Goal: Information Seeking & Learning: Learn about a topic

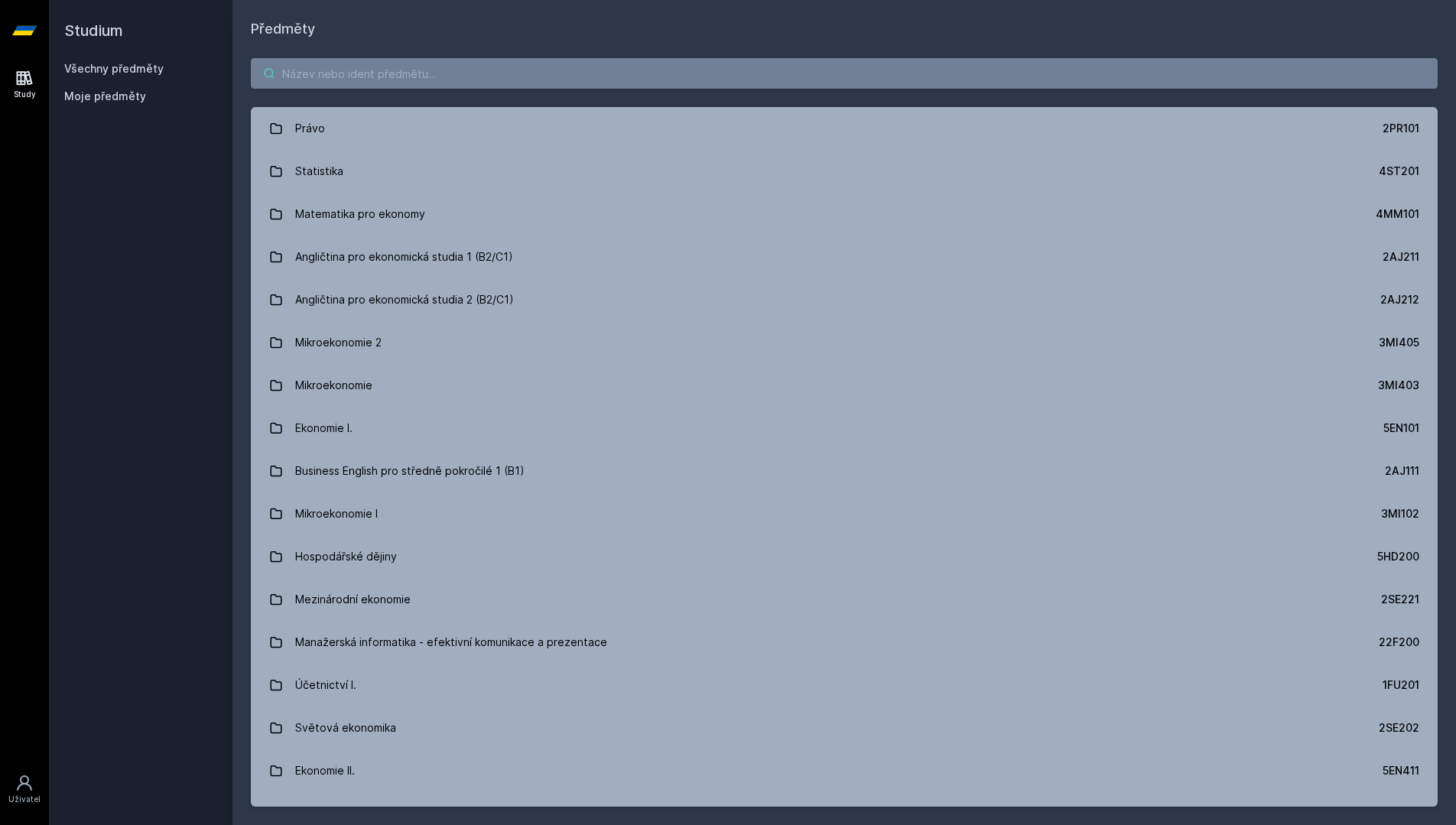
click at [699, 81] on input "search" at bounding box center [844, 73] width 1187 height 31
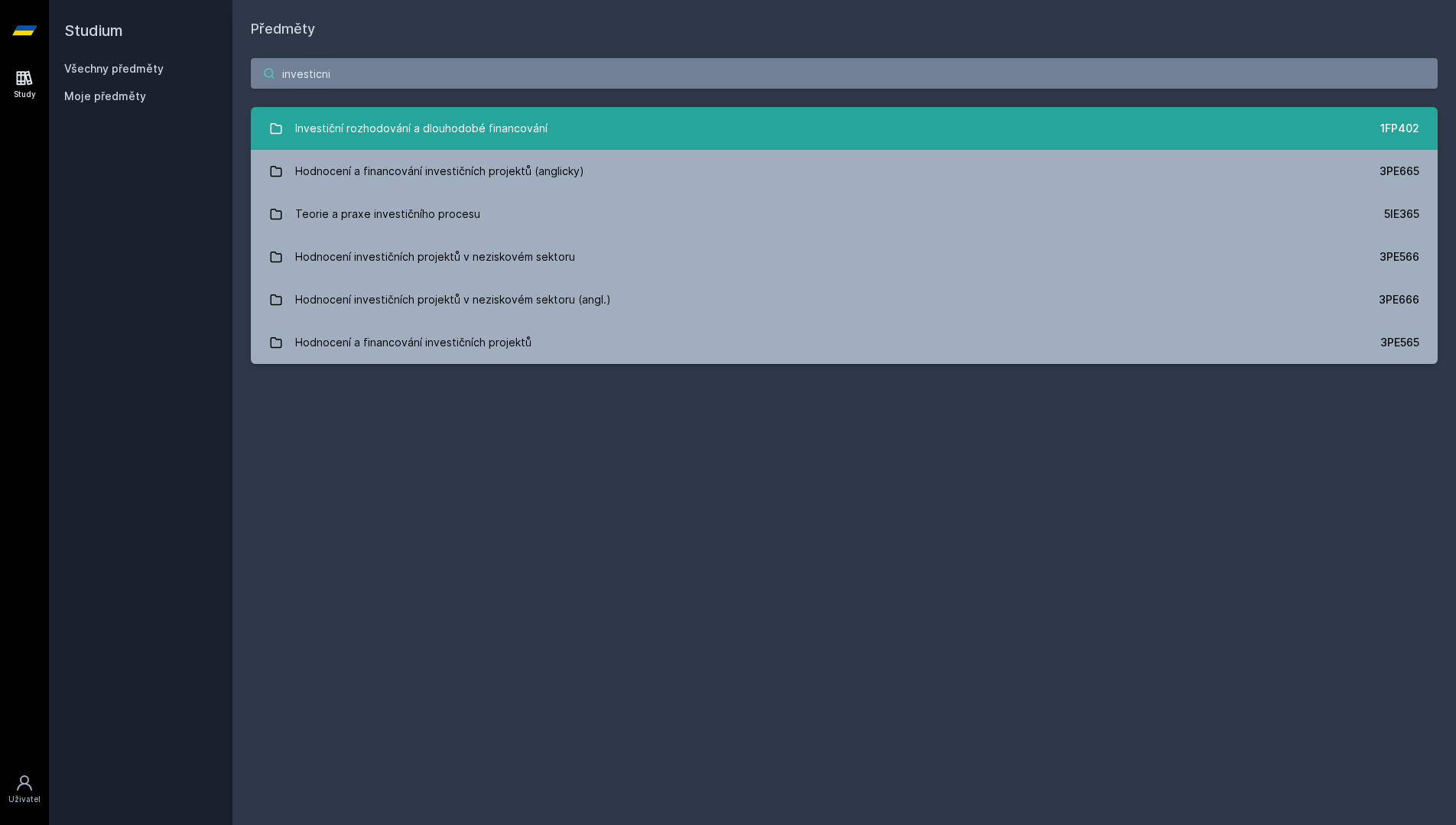
scroll to position [1, 0]
type input "investicni"
click at [709, 117] on link "Investiční rozhodování a dlouhodobé financování 1FP402" at bounding box center [844, 128] width 1187 height 43
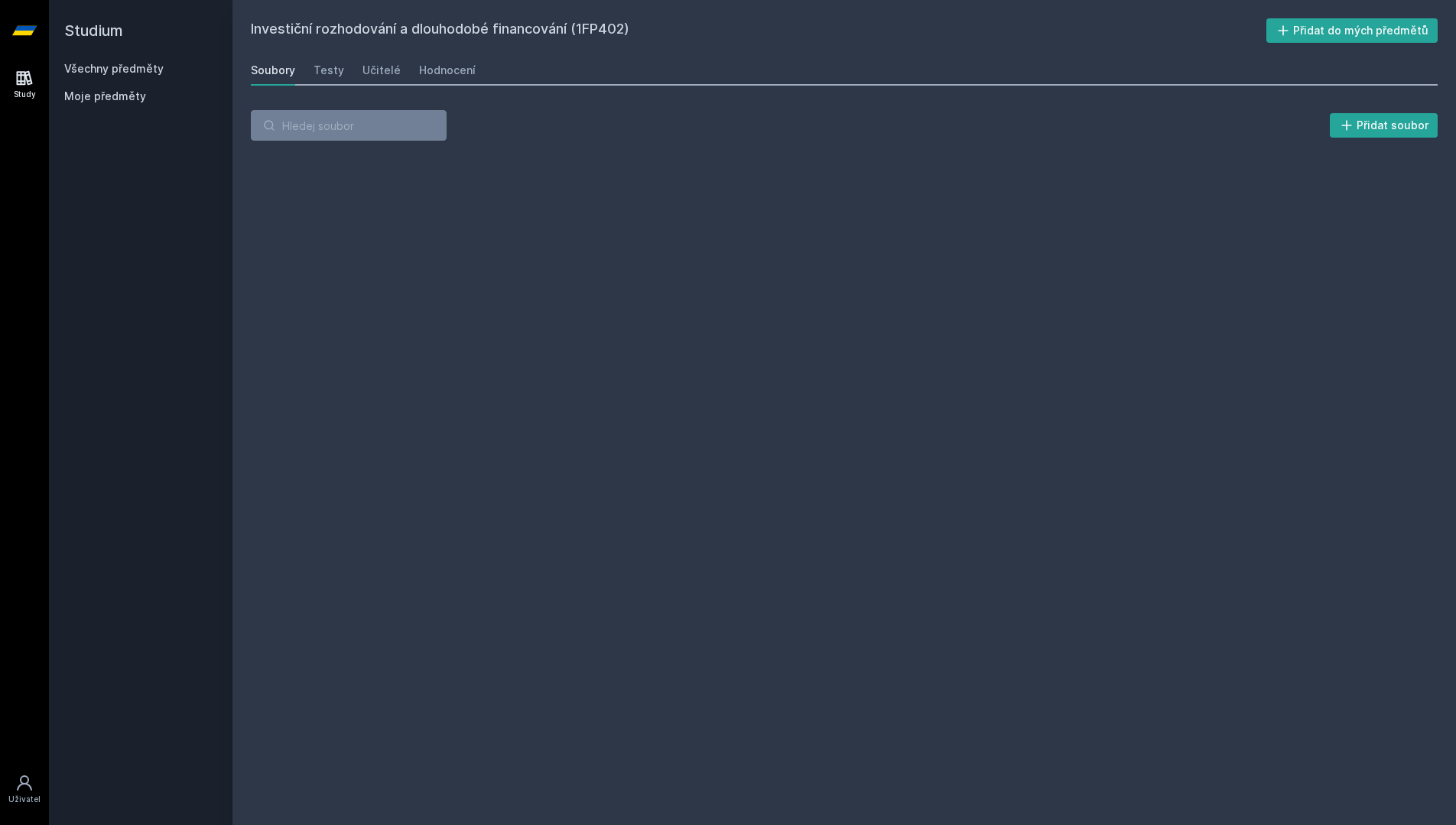
scroll to position [1, 0]
click at [460, 71] on div "Hodnocení" at bounding box center [447, 70] width 57 height 15
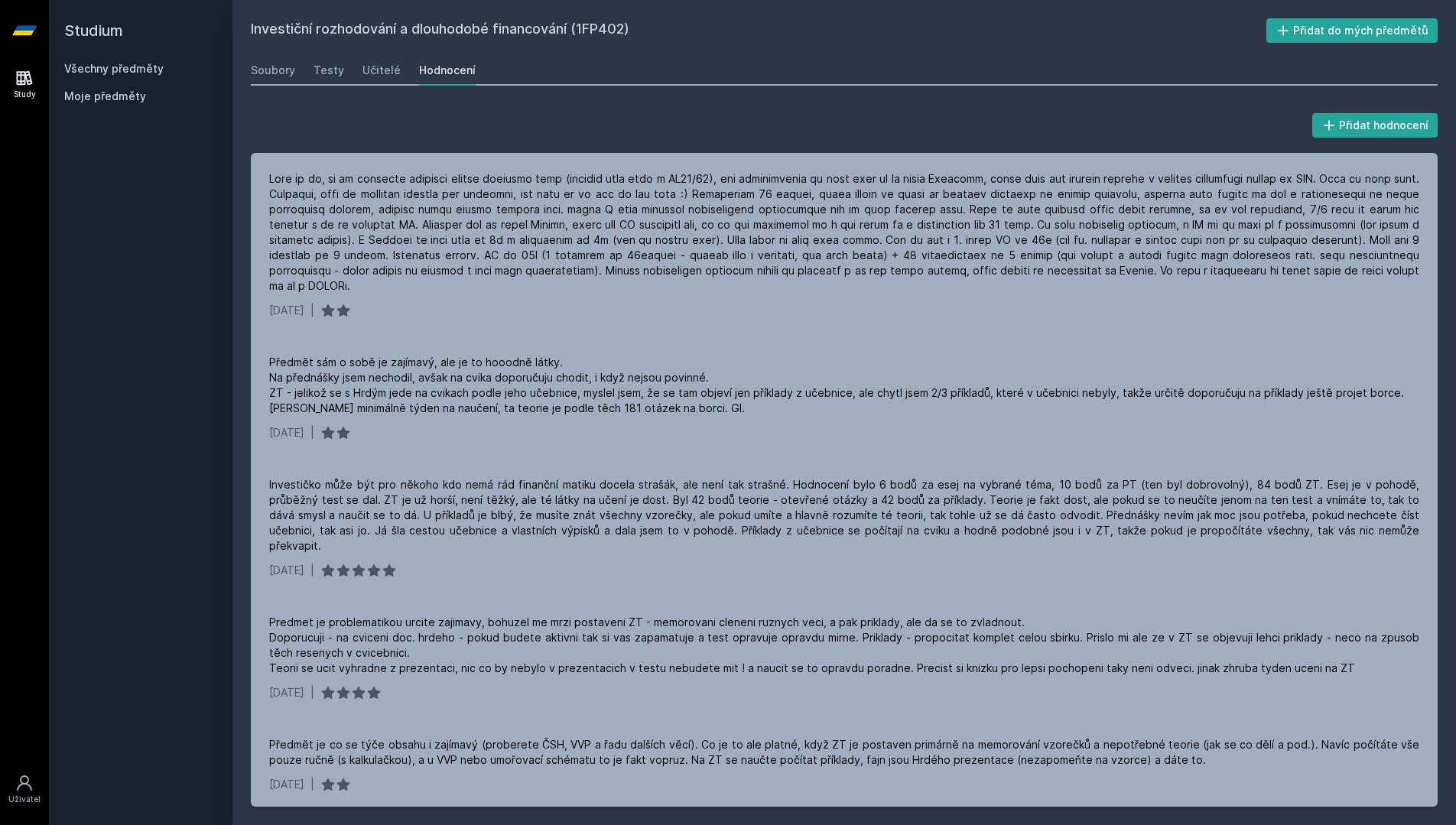
click at [148, 73] on link "Všechny předměty" at bounding box center [114, 68] width 99 height 13
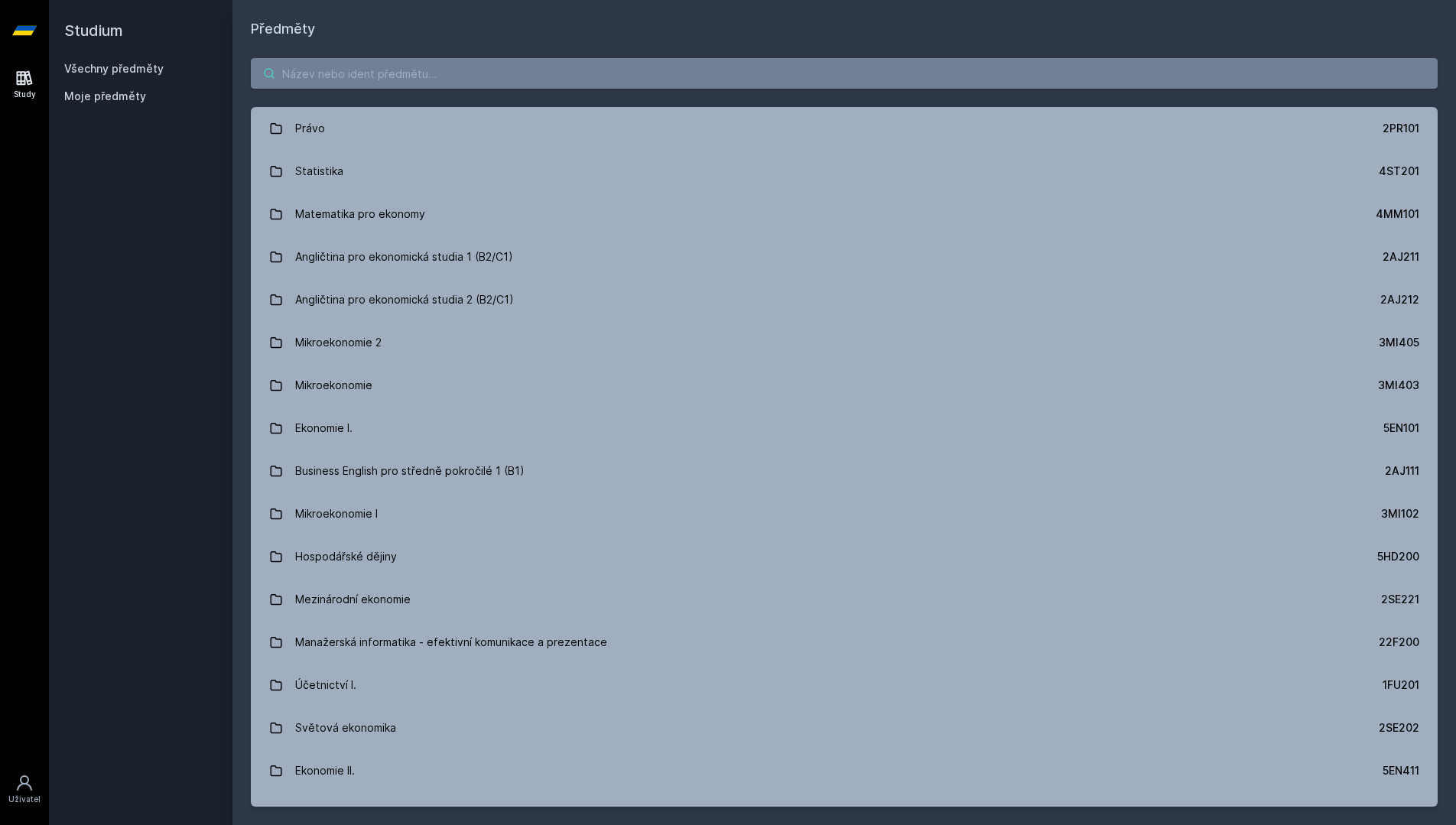
click at [430, 70] on input "search" at bounding box center [844, 73] width 1187 height 31
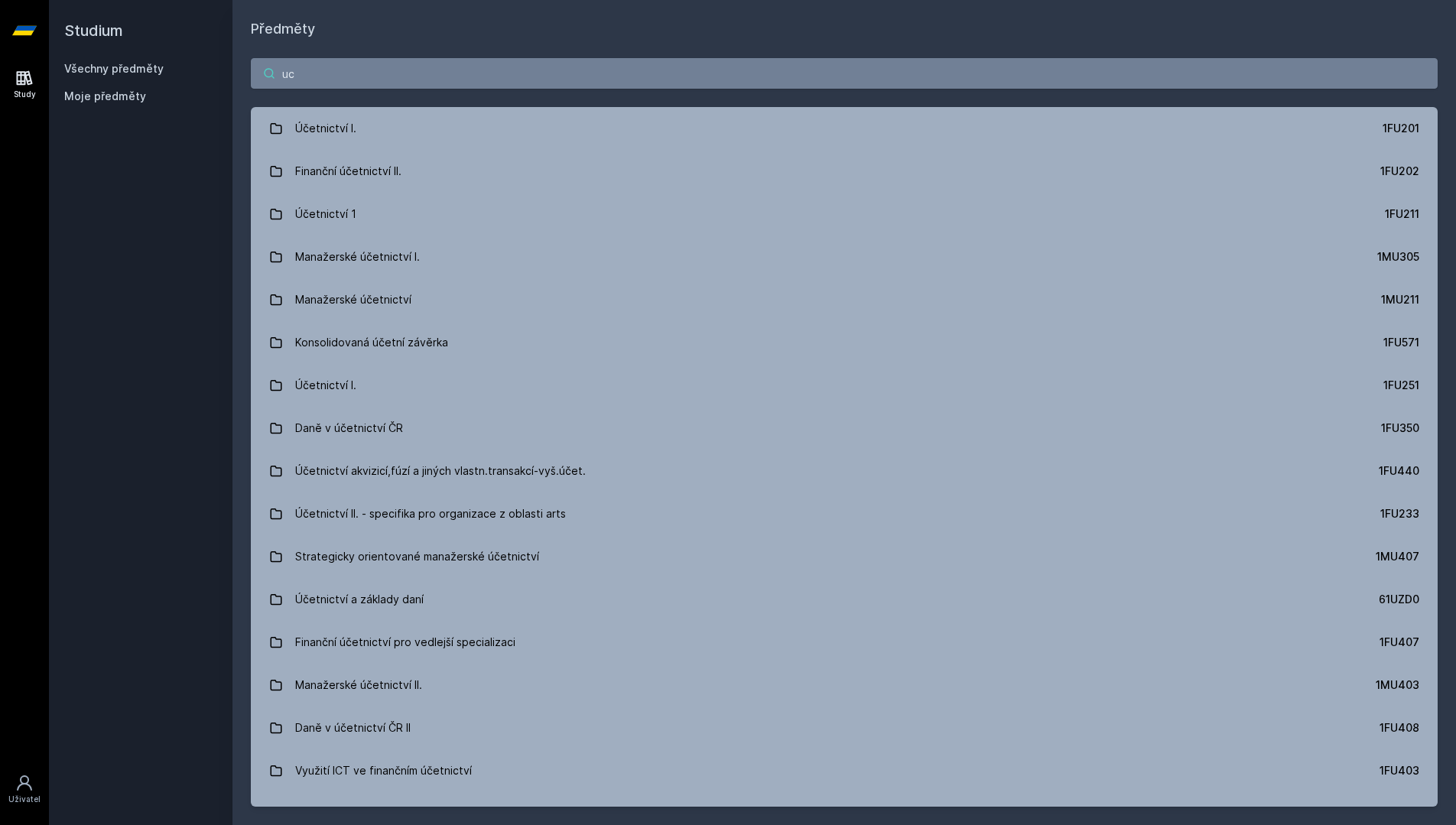
type input "u"
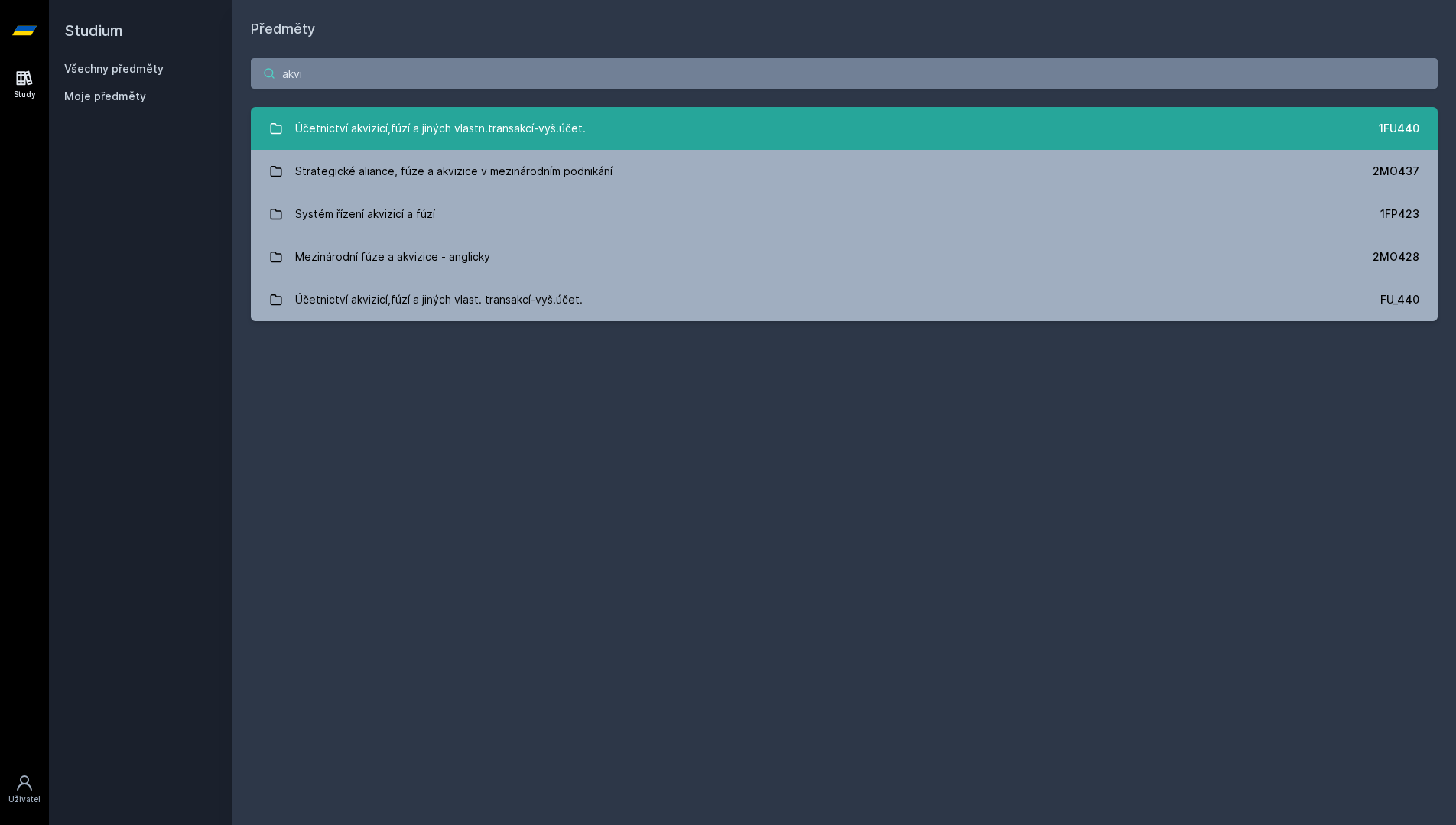
type input "akvi"
click at [595, 128] on link "Účetnictví akvizicí,fúzí a jiných vlastn.transakcí-vyš.účet. 1FU440" at bounding box center [844, 128] width 1187 height 43
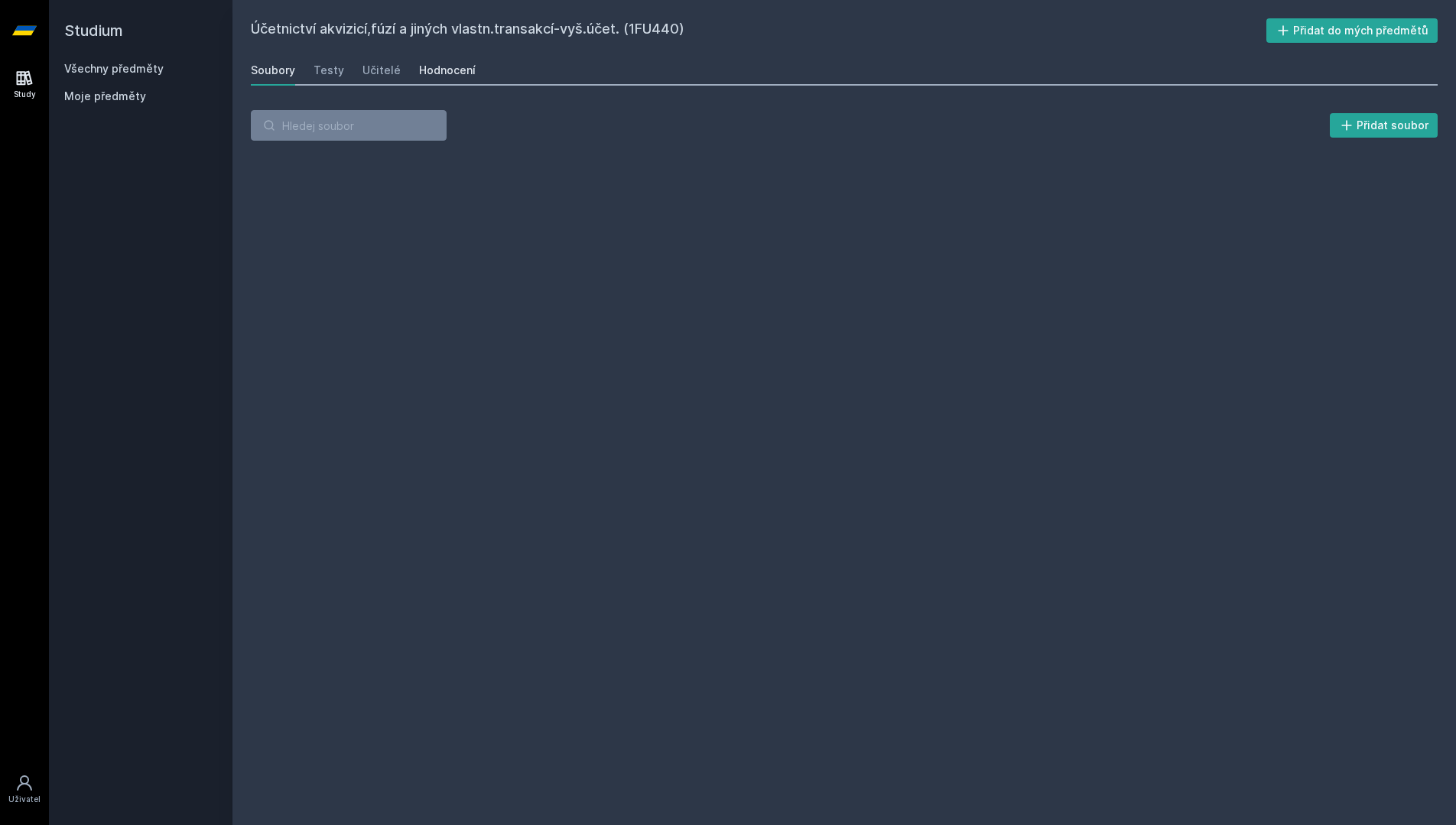
drag, startPoint x: 402, startPoint y: 60, endPoint x: 454, endPoint y: 75, distance: 54.1
click at [403, 60] on div "Soubory Testy Učitelé Hodnocení" at bounding box center [844, 70] width 1187 height 31
click at [454, 75] on div "Hodnocení" at bounding box center [447, 70] width 57 height 15
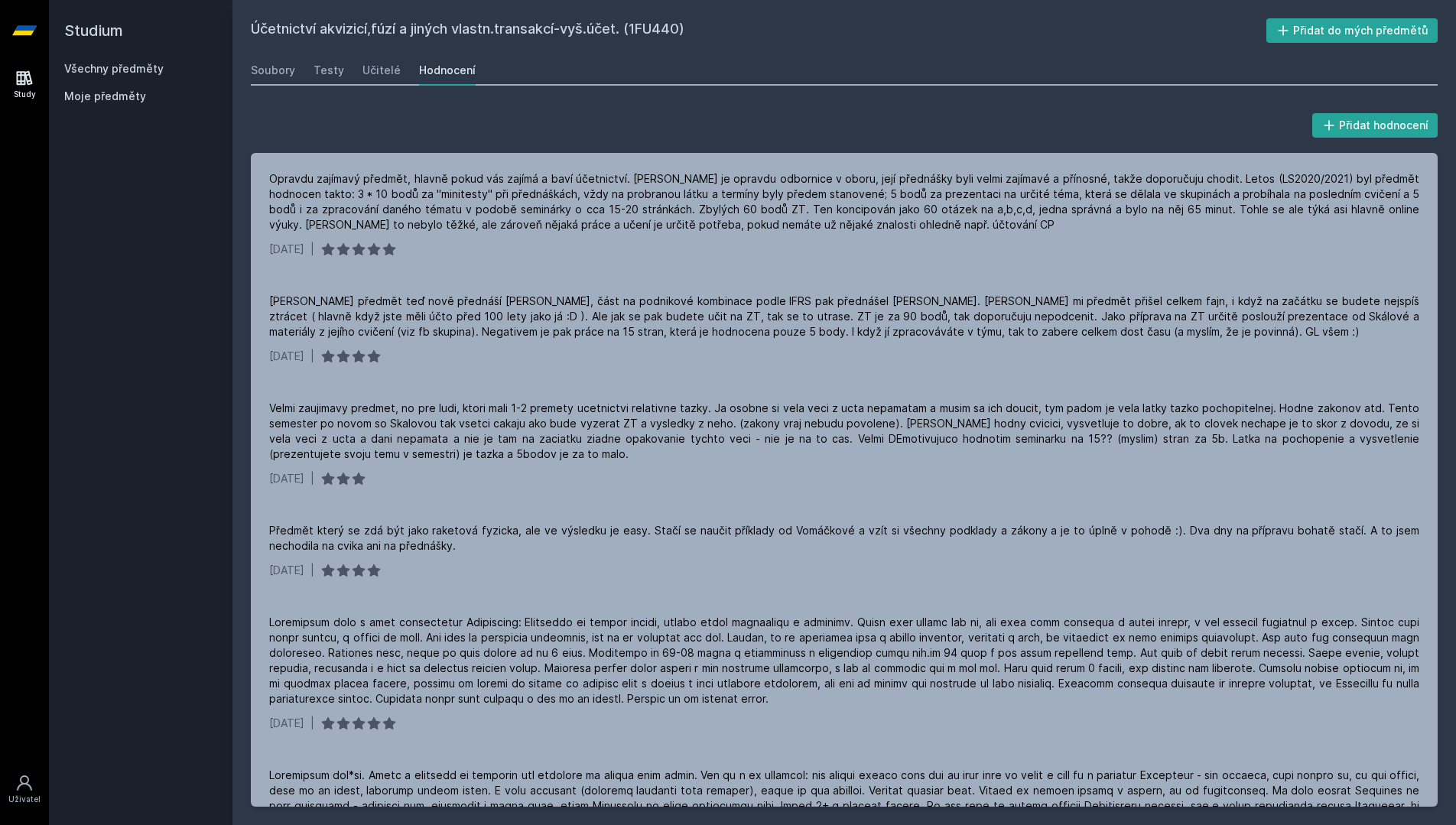
click at [124, 72] on link "Všechny předměty" at bounding box center [114, 68] width 99 height 13
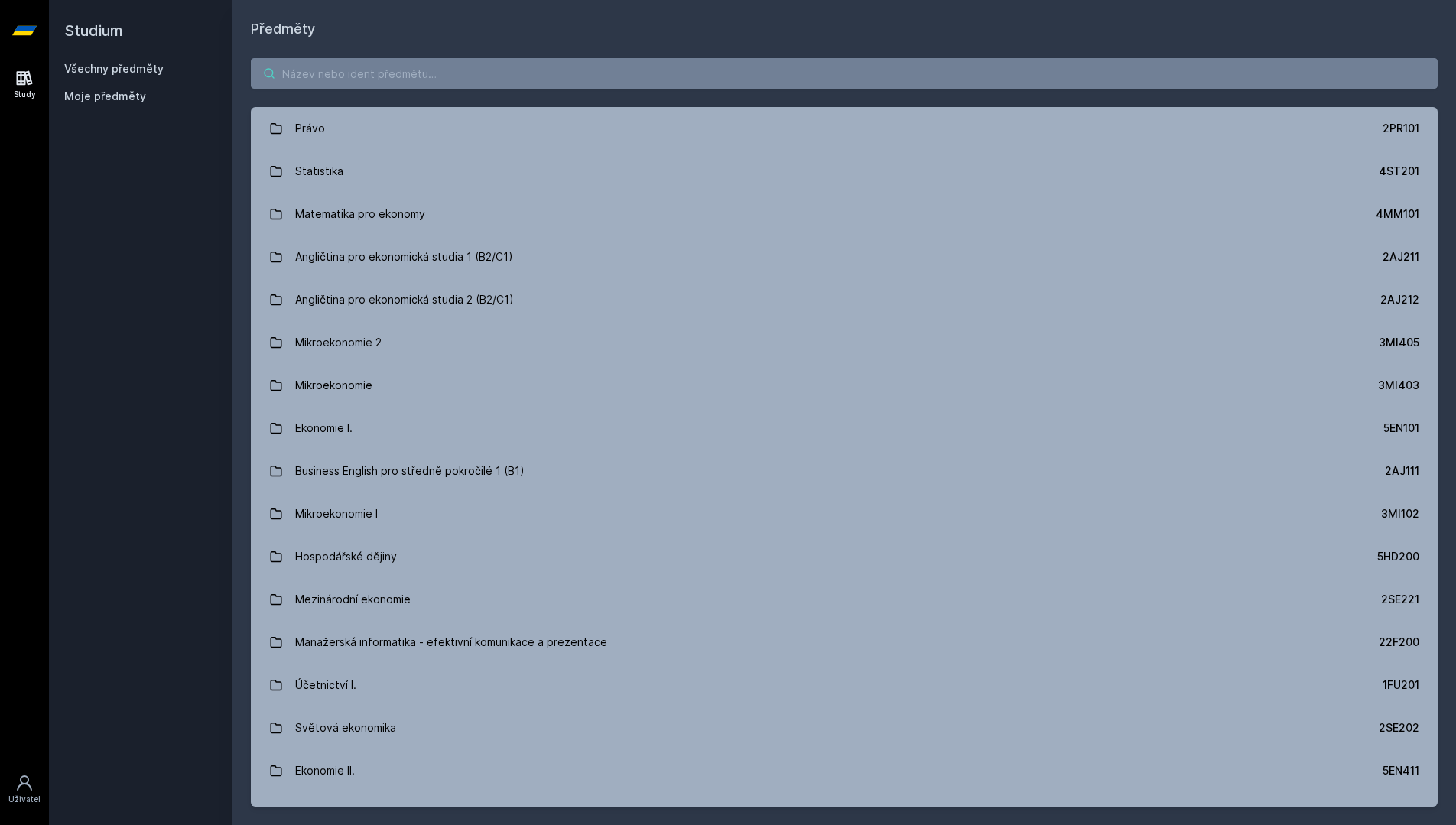
click at [430, 77] on input "search" at bounding box center [844, 73] width 1187 height 31
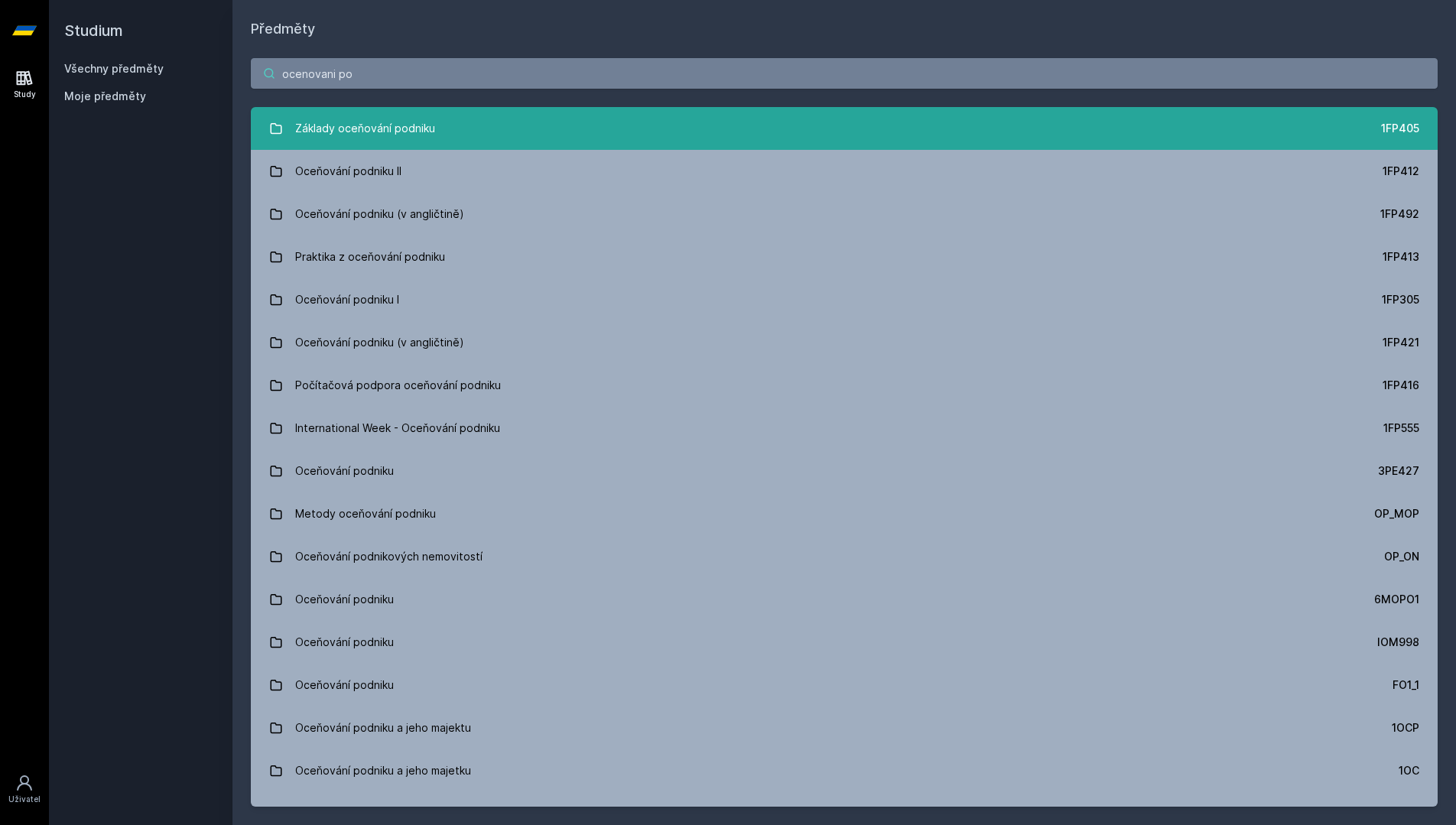
type input "ocenovani po"
click at [489, 123] on link "Základy oceňování podniku 1FP405" at bounding box center [844, 128] width 1187 height 43
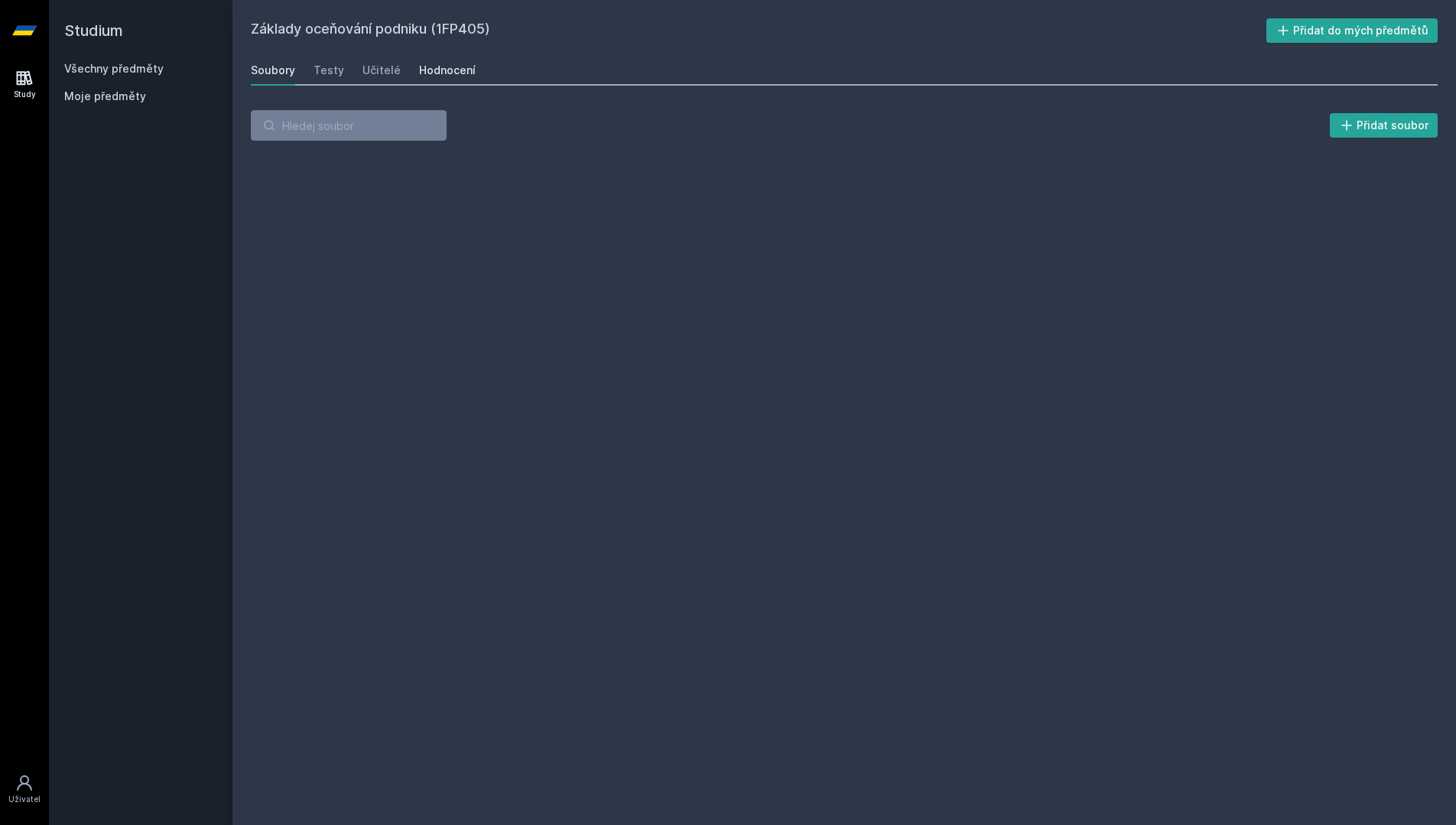
click at [443, 80] on link "Hodnocení" at bounding box center [447, 70] width 57 height 31
